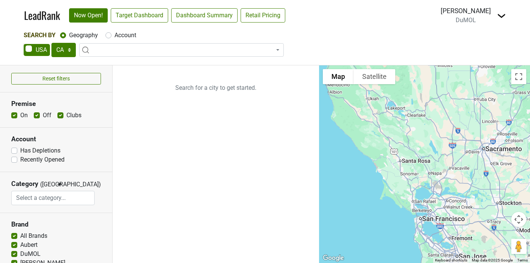
select select "CA"
select select
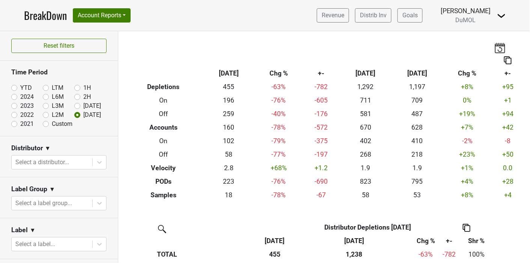
scroll to position [136, 0]
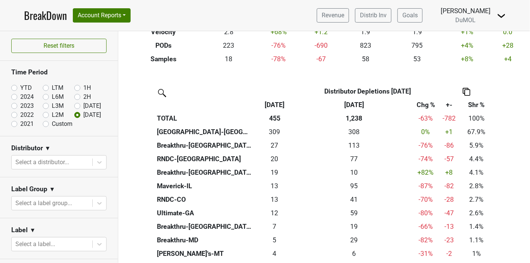
click at [83, 86] on label "1H" at bounding box center [87, 87] width 8 height 9
click at [74, 86] on input "1H" at bounding box center [89, 87] width 30 height 8
radio input "true"
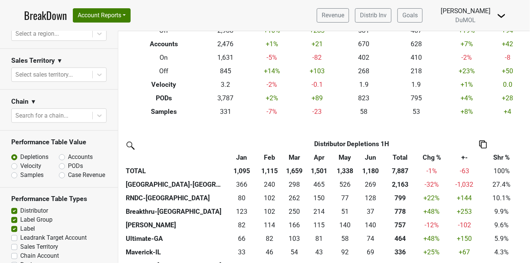
scroll to position [333, 0]
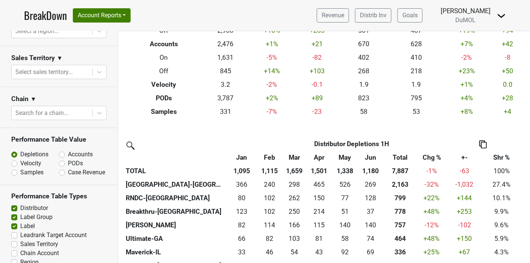
click at [68, 163] on label "PODs" at bounding box center [75, 163] width 15 height 9
click at [60, 163] on input "PODs" at bounding box center [81, 163] width 45 height 8
radio input "true"
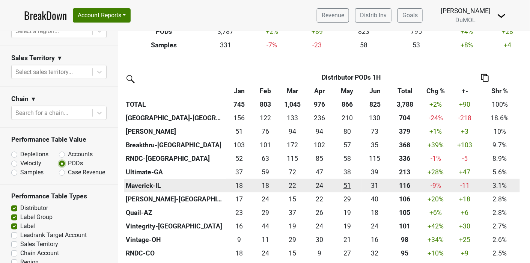
scroll to position [167, 0]
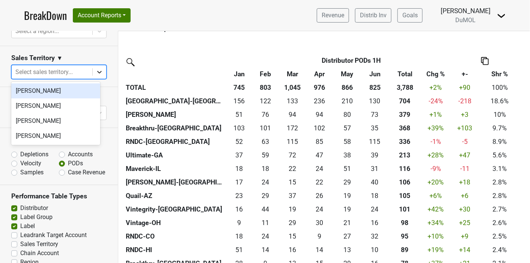
click at [96, 71] on icon at bounding box center [100, 72] width 8 height 8
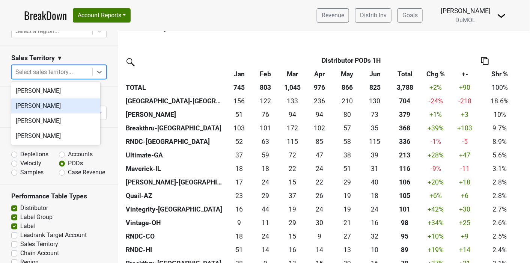
click at [64, 107] on div "Michele Krupin" at bounding box center [55, 105] width 89 height 15
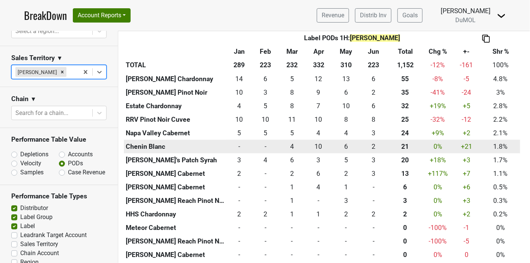
scroll to position [555, 0]
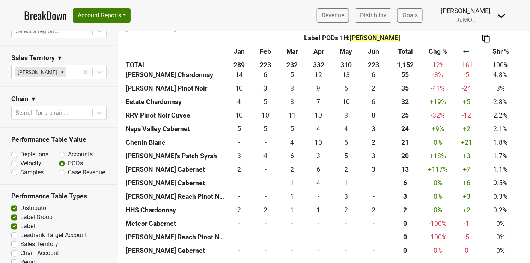
click at [20, 240] on label "Leadrank Target Account" at bounding box center [53, 235] width 66 height 9
click at [14, 238] on input "Leadrank Target Account" at bounding box center [14, 235] width 6 height 8
checkbox input "true"
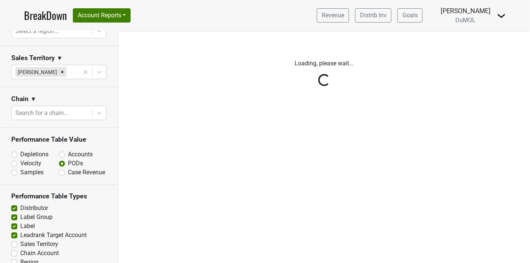
click at [14, 249] on div "Reset filters Time Period YTD LTM 1H 2024 L6M 2H 2023 L3M Jul '25 2022 L2M Aug …" at bounding box center [59, 147] width 118 height 232
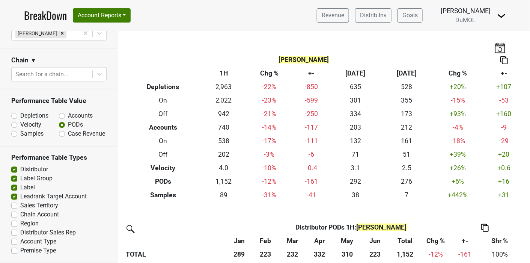
scroll to position [381, 0]
click at [20, 205] on label "Sales Territory" at bounding box center [39, 205] width 38 height 9
click at [13, 205] on input "Sales Territory" at bounding box center [14, 205] width 6 height 8
checkbox input "true"
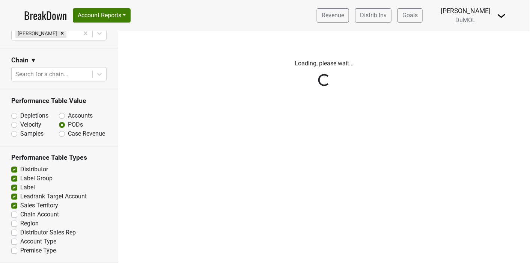
click at [16, 214] on div "Reset filters Time Period YTD LTM 1H 2024 L6M 2H 2023 L3M Jul '25 2022 L2M Aug …" at bounding box center [59, 147] width 118 height 232
click at [15, 215] on div "Reset filters Time Period YTD LTM 1H 2024 L6M 2H 2023 L3M Jul '25 2022 L2M Aug …" at bounding box center [59, 147] width 118 height 232
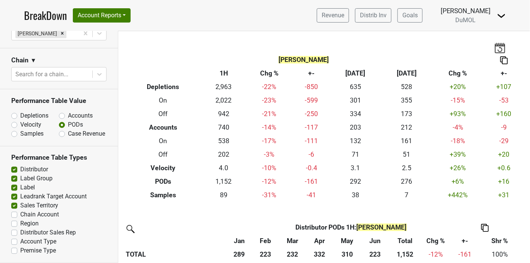
click at [20, 215] on label "Chain Account" at bounding box center [39, 214] width 39 height 9
click at [17, 215] on input "Chain Account" at bounding box center [14, 214] width 6 height 8
checkbox input "true"
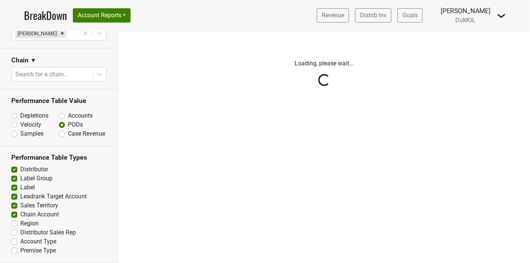
click at [12, 223] on div "Reset filters Time Period YTD LTM 1H 2024 L6M 2H 2023 L3M Jul '25 2022 L2M Aug …" at bounding box center [59, 147] width 118 height 232
click at [14, 223] on div "Reset filters Time Period YTD LTM 1H 2024 L6M 2H 2023 L3M Jul '25 2022 L2M Aug …" at bounding box center [59, 147] width 118 height 232
click at [20, 223] on label "Region" at bounding box center [29, 223] width 18 height 9
click at [15, 223] on input "Region" at bounding box center [14, 223] width 6 height 8
checkbox input "true"
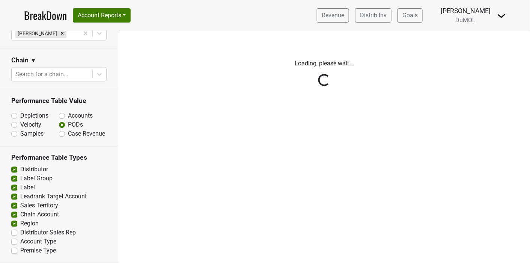
click at [15, 232] on div "Reset filters Time Period YTD LTM 1H 2024 L6M 2H 2023 L3M Jul '25 2022 L2M Aug …" at bounding box center [59, 147] width 118 height 232
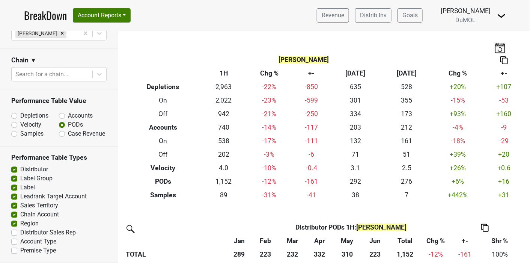
click at [20, 232] on label "Distributor Sales Rep" at bounding box center [48, 232] width 56 height 9
click at [15, 232] on input "Distributor Sales Rep" at bounding box center [14, 232] width 6 height 8
checkbox input "true"
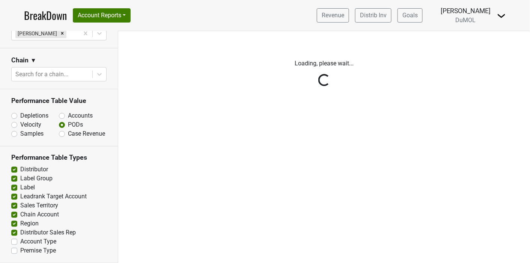
click at [13, 240] on div "Reset filters Time Period YTD LTM 1H 2024 L6M 2H 2023 L3M Jul '25 2022 L2M Aug …" at bounding box center [59, 147] width 118 height 232
click at [15, 241] on div "Reset filters Time Period YTD LTM 1H 2024 L6M 2H 2023 L3M Jul '25 2022 L2M Aug …" at bounding box center [59, 147] width 118 height 232
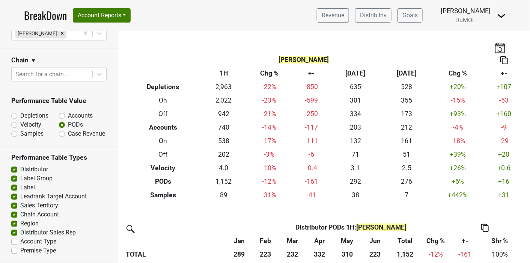
click at [14, 244] on div "Account Type" at bounding box center [58, 241] width 95 height 9
click at [20, 241] on label "Account Type" at bounding box center [38, 241] width 36 height 9
click at [14, 241] on input "Account Type" at bounding box center [14, 241] width 6 height 8
checkbox input "true"
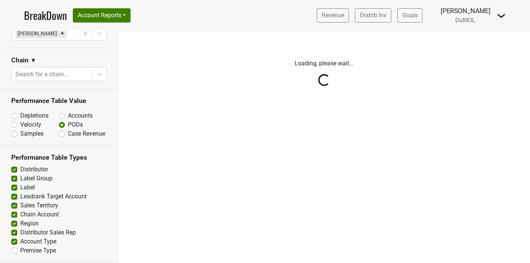
click at [14, 250] on div "Reset filters Time Period YTD LTM 1H 2024 L6M 2H 2023 L3M Jul '25 2022 L2M Aug …" at bounding box center [59, 147] width 118 height 232
click at [20, 250] on label "Premise Type" at bounding box center [38, 250] width 36 height 9
click at [14, 250] on input "Premise Type" at bounding box center [14, 250] width 6 height 8
checkbox input "true"
click at [14, 250] on div "Reset filters Time Period YTD LTM 1H 2024 L6M 2H 2023 L3M Jul '25 2022 L2M Aug …" at bounding box center [59, 147] width 118 height 232
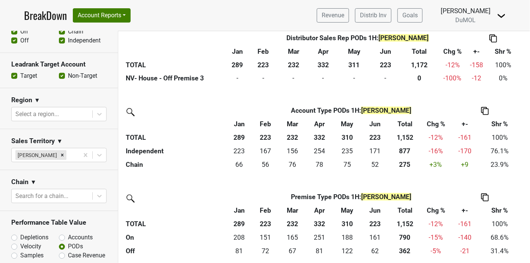
scroll to position [0, 0]
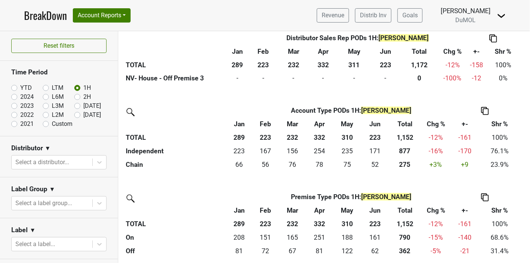
click at [20, 87] on label "YTD" at bounding box center [26, 87] width 12 height 9
click at [13, 87] on input "YTD" at bounding box center [26, 87] width 30 height 8
radio input "true"
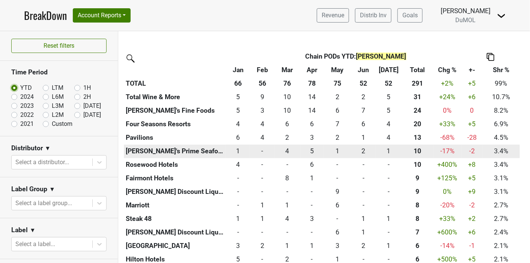
scroll to position [959, 0]
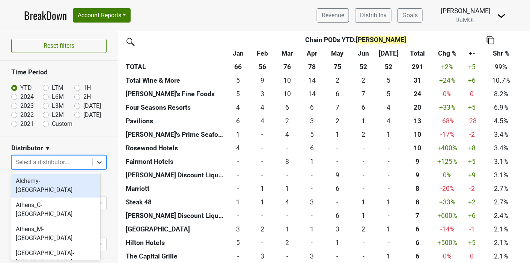
click at [96, 161] on icon at bounding box center [100, 162] width 8 height 8
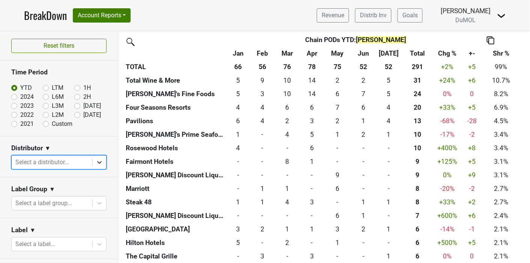
click at [96, 161] on icon at bounding box center [100, 162] width 8 height 8
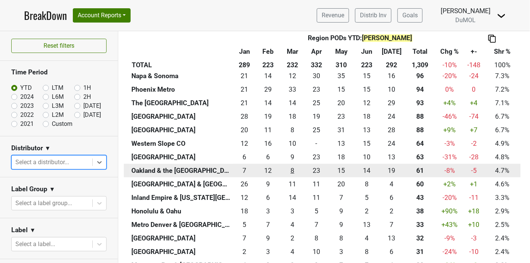
scroll to position [2211, 0]
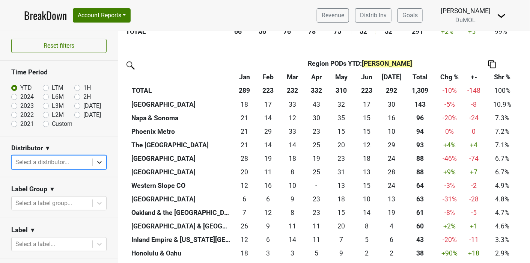
click at [97, 161] on icon at bounding box center [99, 162] width 5 height 3
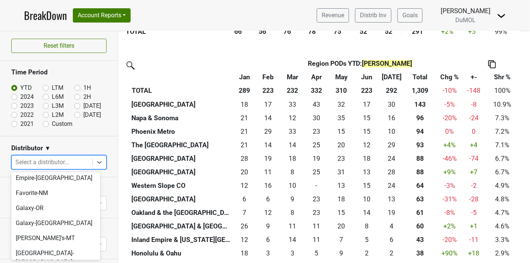
scroll to position [375, 0]
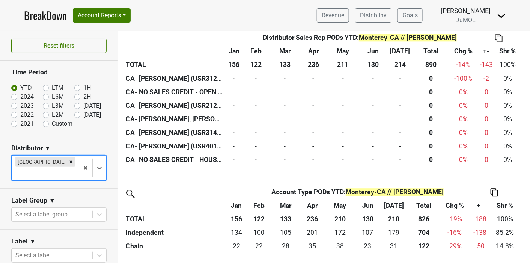
scroll to position [6012, 0]
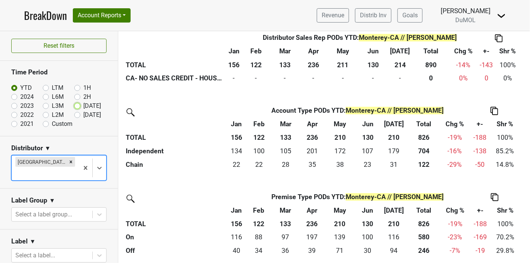
click at [78, 104] on input "Jul '25" at bounding box center [89, 105] width 30 height 8
radio input "true"
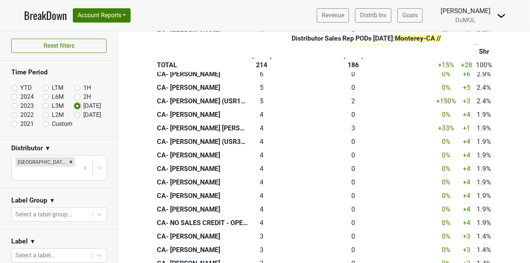
scroll to position [2044, 0]
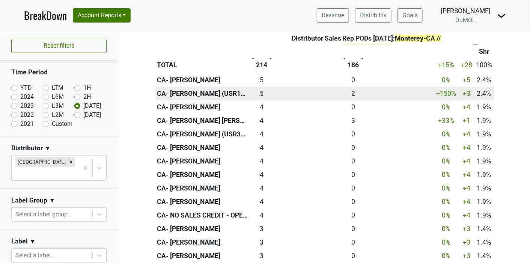
click at [212, 100] on th "CA- PIMENTEL, JASON A (USR10403)" at bounding box center [202, 94] width 95 height 14
click at [345, 98] on div "2 2" at bounding box center [354, 94] width 156 height 10
click at [257, 98] on div "5 5" at bounding box center [262, 94] width 20 height 10
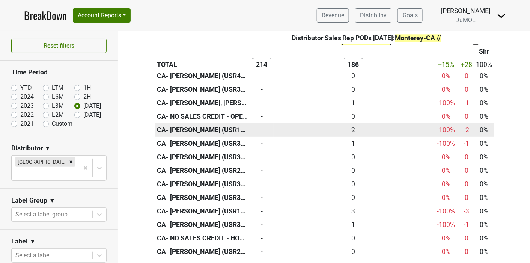
scroll to position [3295, 0]
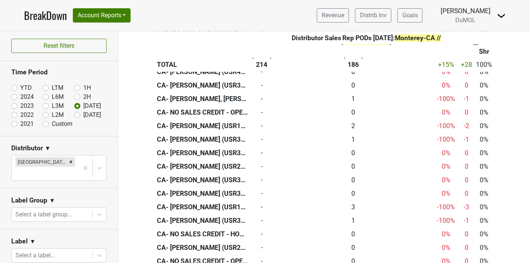
click at [83, 114] on label "Aug '25" at bounding box center [92, 114] width 18 height 9
click at [75, 114] on input "Aug '25" at bounding box center [89, 114] width 30 height 8
radio input "true"
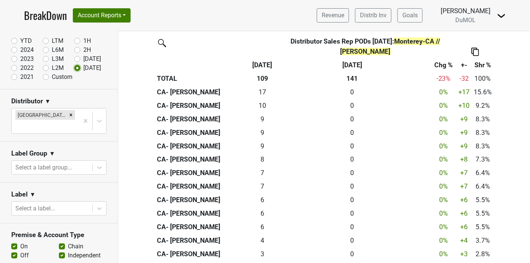
scroll to position [83, 0]
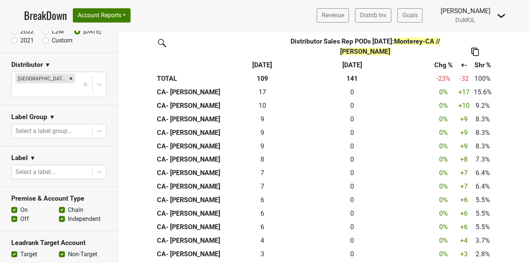
click at [20, 214] on label "Off" at bounding box center [24, 218] width 9 height 9
click at [13, 214] on input "Off" at bounding box center [14, 218] width 6 height 8
checkbox input "false"
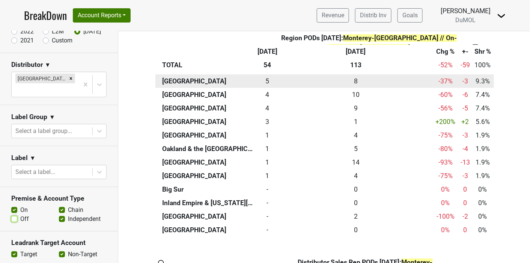
scroll to position [1543, 0]
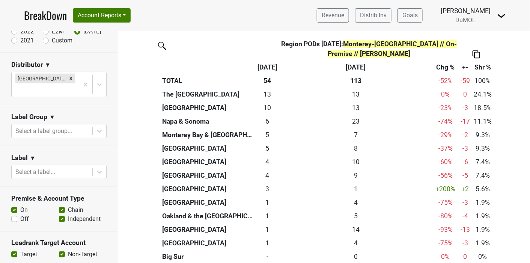
click at [348, 74] on th "Aug '24" at bounding box center [355, 67] width 153 height 14
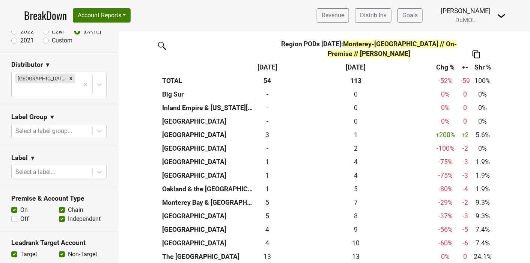
click at [348, 74] on th "Aug '24" at bounding box center [355, 67] width 153 height 14
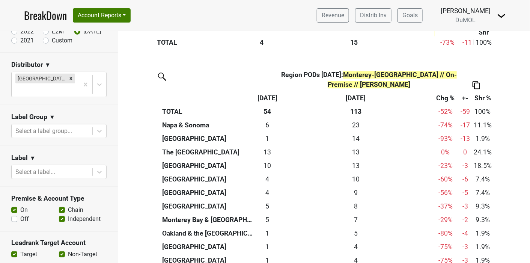
scroll to position [1502, 0]
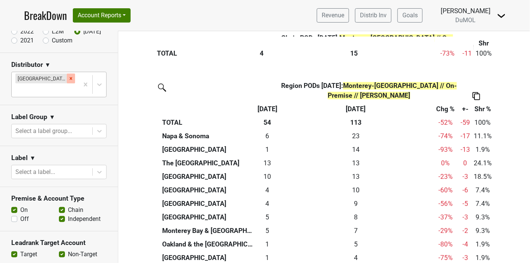
click at [68, 78] on icon "Remove Monterey-CA" at bounding box center [70, 78] width 5 height 5
